Goal: Information Seeking & Learning: Learn about a topic

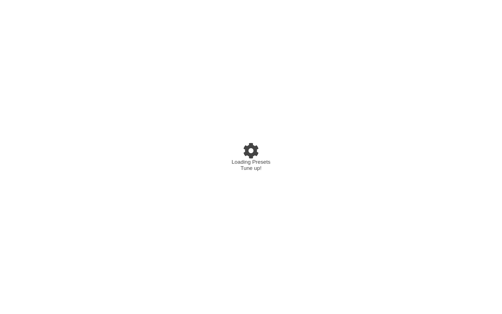
select select "/024GKKGPR"
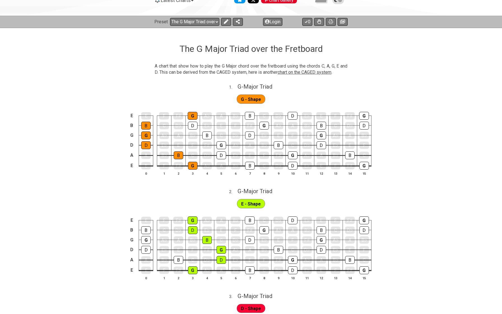
scroll to position [68, 0]
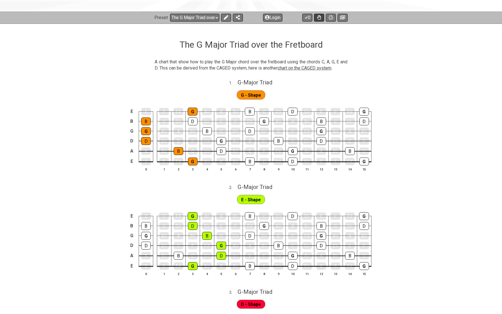
click at [321, 17] on icon at bounding box center [319, 17] width 4 height 4
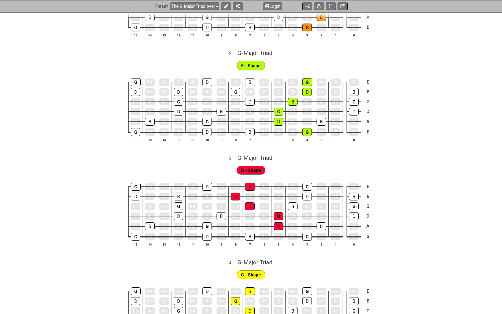
scroll to position [204, 0]
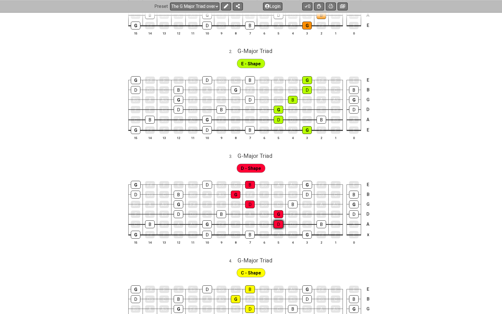
click at [280, 220] on div "D" at bounding box center [279, 224] width 10 height 8
click at [280, 220] on div "D" at bounding box center [279, 223] width 10 height 7
click at [260, 152] on span "G - Major Triad" at bounding box center [255, 155] width 35 height 7
select select "G"
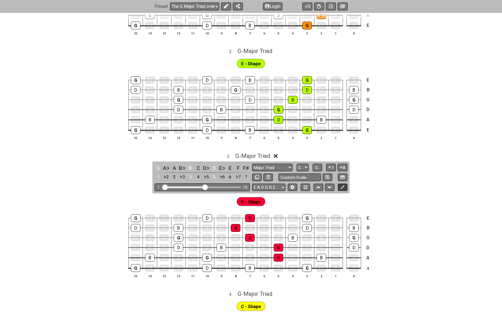
click at [342, 185] on icon at bounding box center [342, 187] width 4 height 4
click at [250, 198] on span "D - Shape" at bounding box center [251, 202] width 20 height 8
click at [247, 198] on span "D - Shape" at bounding box center [251, 202] width 20 height 8
click at [277, 257] on div "D" at bounding box center [279, 257] width 10 height 7
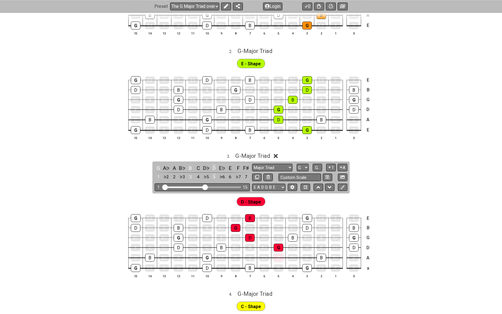
click at [277, 257] on div "D" at bounding box center [279, 257] width 10 height 7
click at [265, 153] on span "G - Major Triad" at bounding box center [252, 155] width 35 height 7
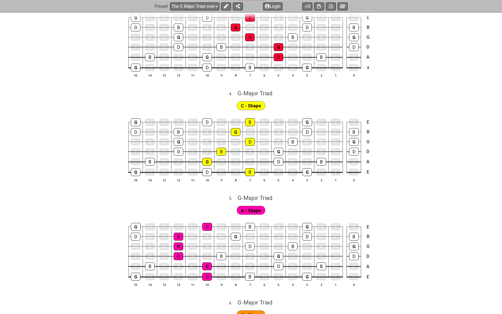
scroll to position [376, 0]
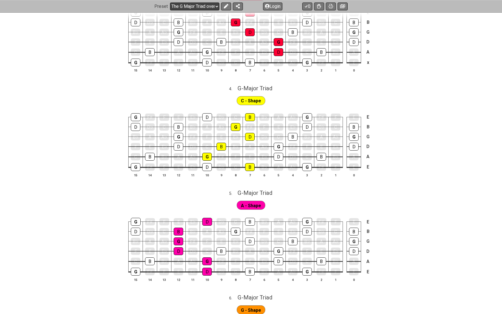
click at [204, 6] on select "Welcome to #fretflip! The G Major Triad over the Fretboard Custom Preset Minor …" at bounding box center [194, 6] width 49 height 8
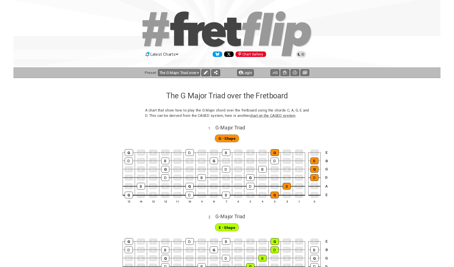
scroll to position [0, 0]
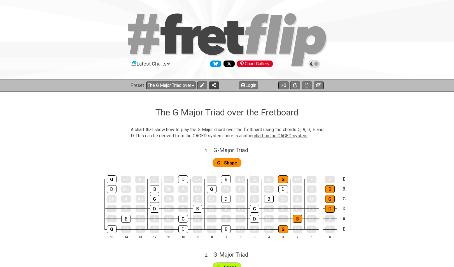
click at [212, 84] on icon at bounding box center [214, 85] width 4 height 4
select select "/welcome"
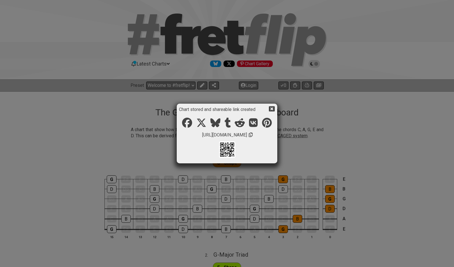
click at [273, 109] on icon at bounding box center [272, 109] width 6 height 6
